Goal: Task Accomplishment & Management: Manage account settings

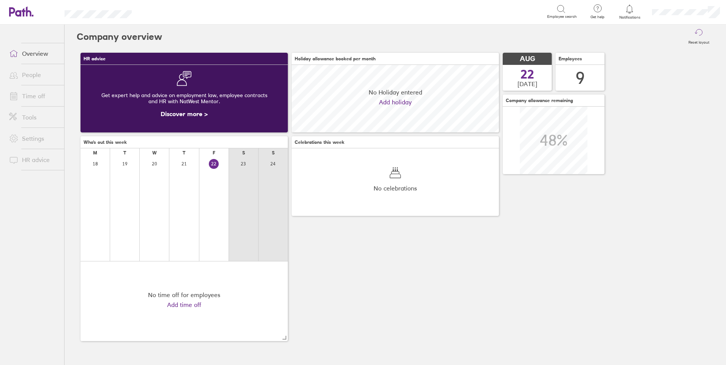
scroll to position [68, 207]
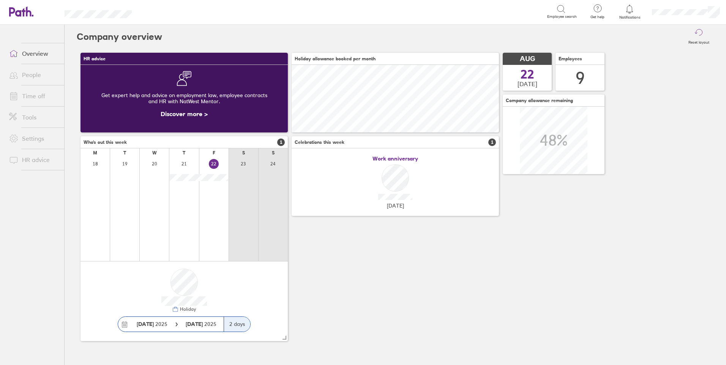
click at [602, 6] on icon at bounding box center [597, 8] width 9 height 9
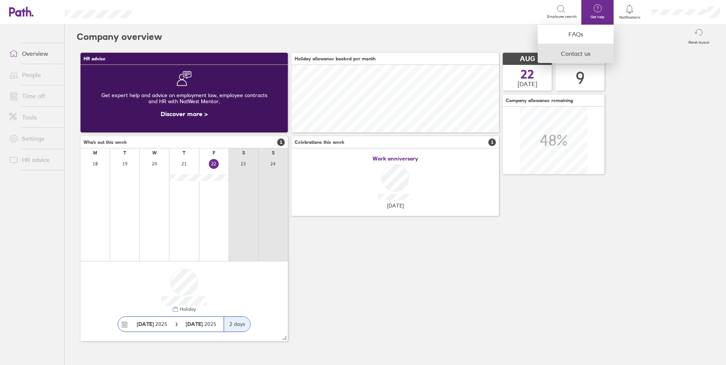
click at [587, 54] on link "Contact us" at bounding box center [576, 53] width 76 height 19
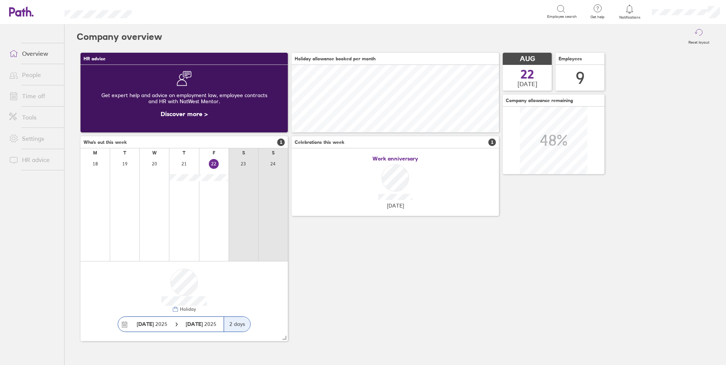
click at [600, 7] on icon at bounding box center [597, 8] width 9 height 9
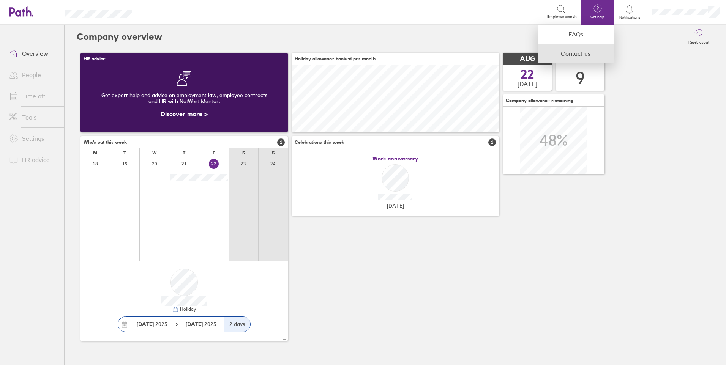
click at [579, 54] on link "Contact us" at bounding box center [576, 53] width 76 height 19
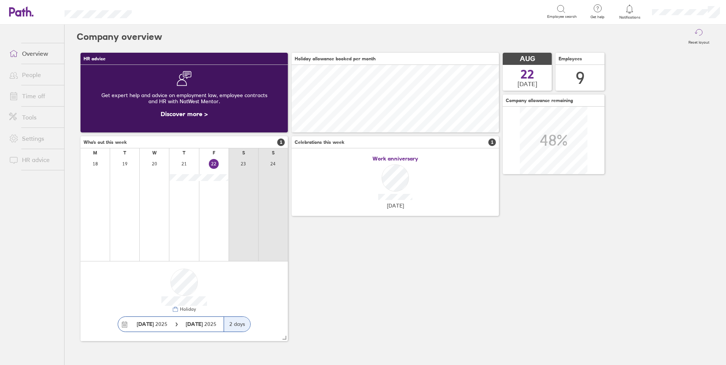
click at [592, 12] on div "Get help FAQs Contact us" at bounding box center [598, 12] width 32 height 25
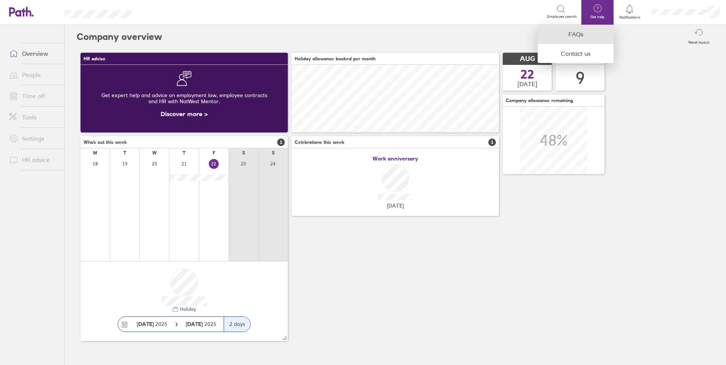
click at [569, 43] on link "FAQs" at bounding box center [576, 34] width 76 height 19
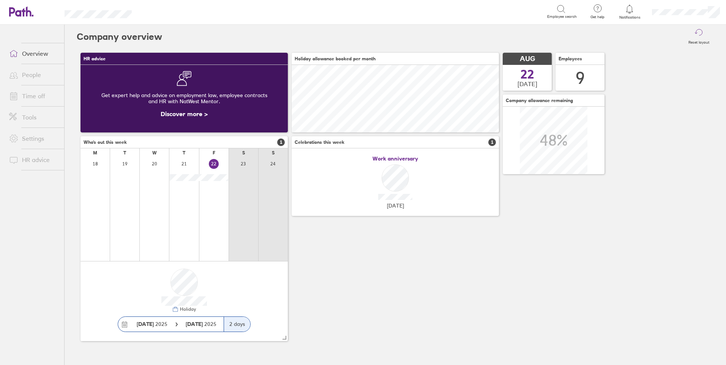
click at [535, 62] on h3 "AUG" at bounding box center [527, 59] width 49 height 12
click at [31, 93] on link "Time off" at bounding box center [33, 96] width 61 height 15
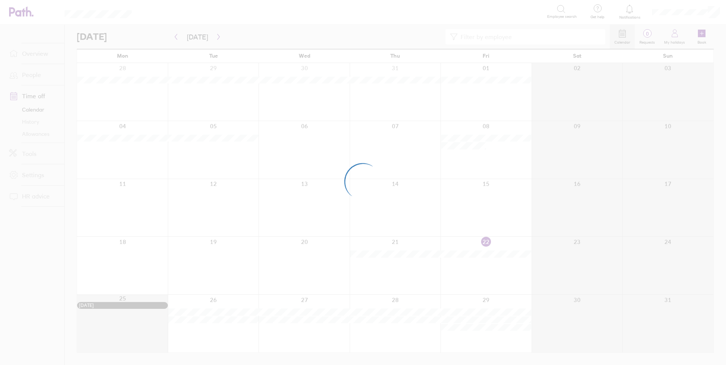
click at [176, 35] on div at bounding box center [363, 182] width 726 height 365
click at [233, 62] on div at bounding box center [363, 182] width 726 height 365
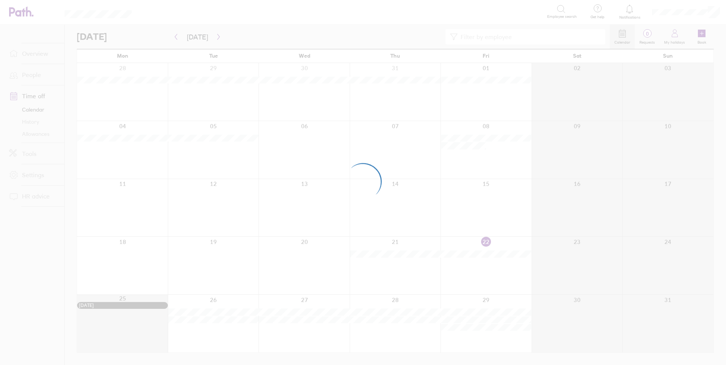
drag, startPoint x: 233, startPoint y: 62, endPoint x: 53, endPoint y: 101, distance: 183.5
click at [53, 101] on div at bounding box center [363, 182] width 726 height 365
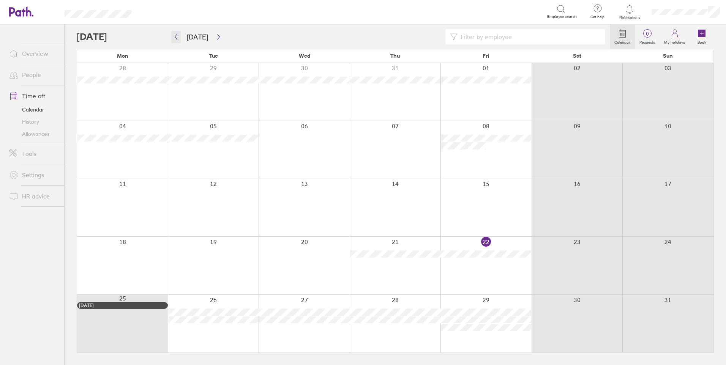
click at [179, 34] on button "button" at bounding box center [175, 37] width 9 height 13
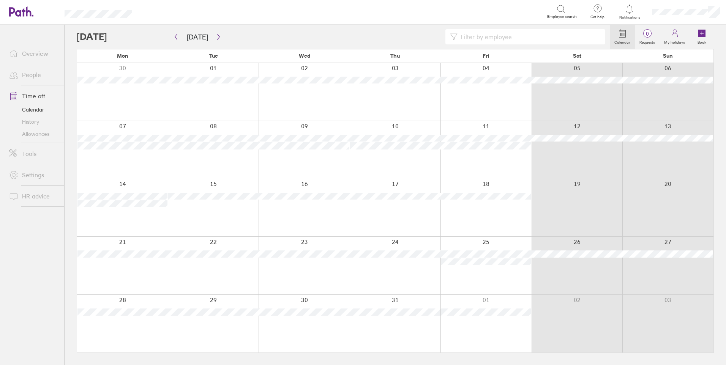
click at [498, 36] on input at bounding box center [529, 37] width 143 height 14
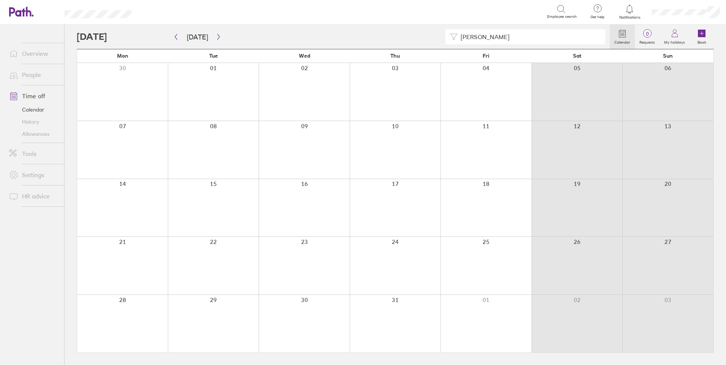
click at [568, 30] on input "david" at bounding box center [529, 37] width 143 height 14
type input "david"
click at [174, 36] on icon "button" at bounding box center [176, 37] width 6 height 6
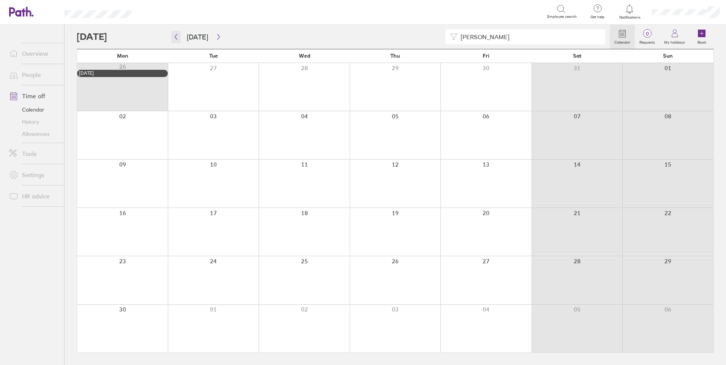
click at [174, 36] on icon "button" at bounding box center [176, 37] width 6 height 6
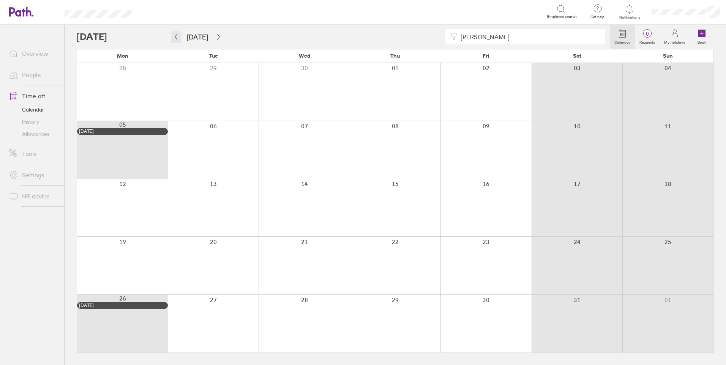
click at [174, 36] on icon "button" at bounding box center [176, 37] width 6 height 6
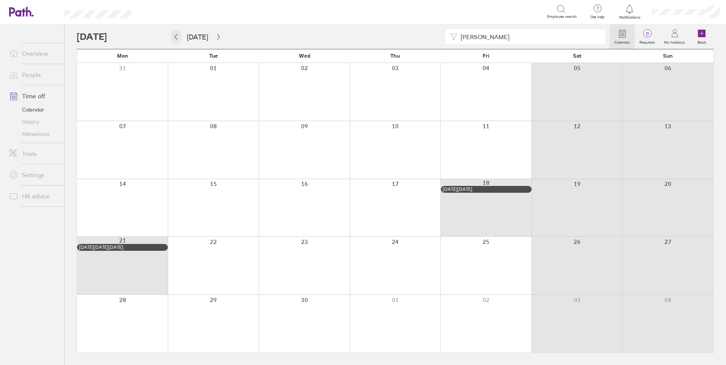
click at [174, 36] on icon "button" at bounding box center [176, 37] width 6 height 6
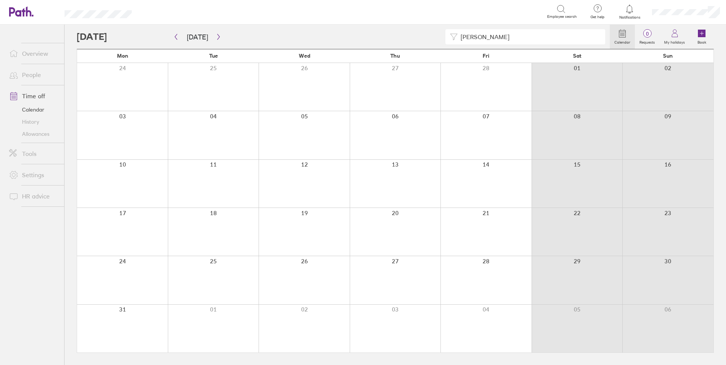
click at [25, 122] on link "History" at bounding box center [33, 122] width 61 height 12
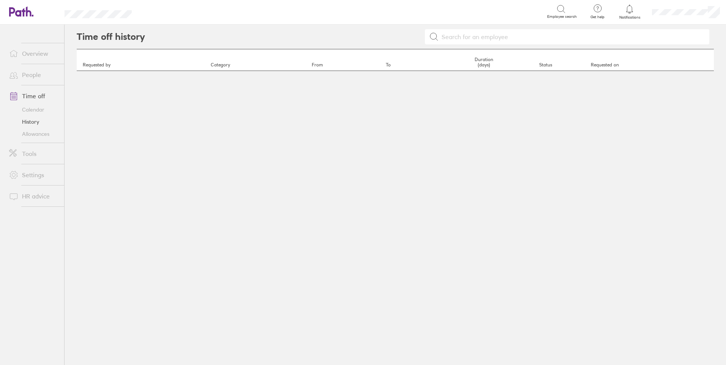
click at [479, 41] on input at bounding box center [572, 37] width 266 height 14
type input "d"
type input "c"
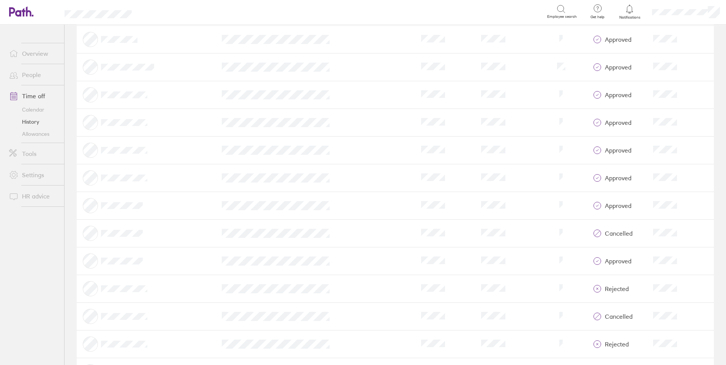
scroll to position [2849, 0]
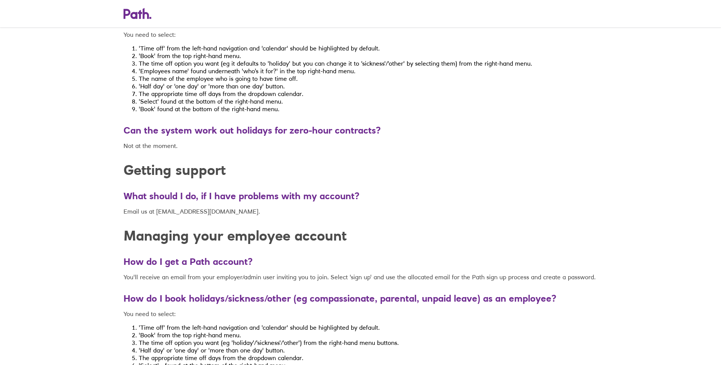
scroll to position [2963, 0]
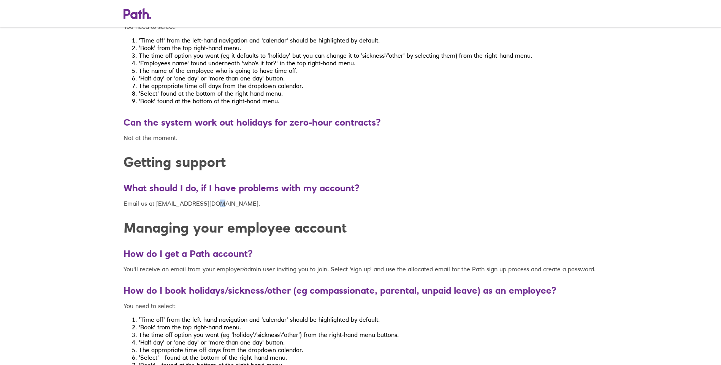
drag, startPoint x: 215, startPoint y: 212, endPoint x: 211, endPoint y: 212, distance: 4.6
click at [211, 207] on p "Email us at [EMAIL_ADDRESS][DOMAIN_NAME]." at bounding box center [360, 204] width 474 height 8
